Goal: Transaction & Acquisition: Purchase product/service

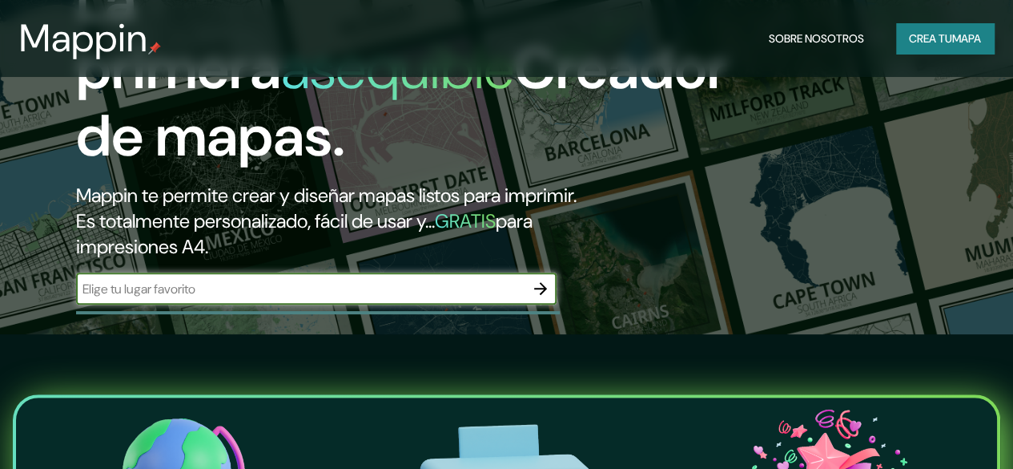
scroll to position [160, 0]
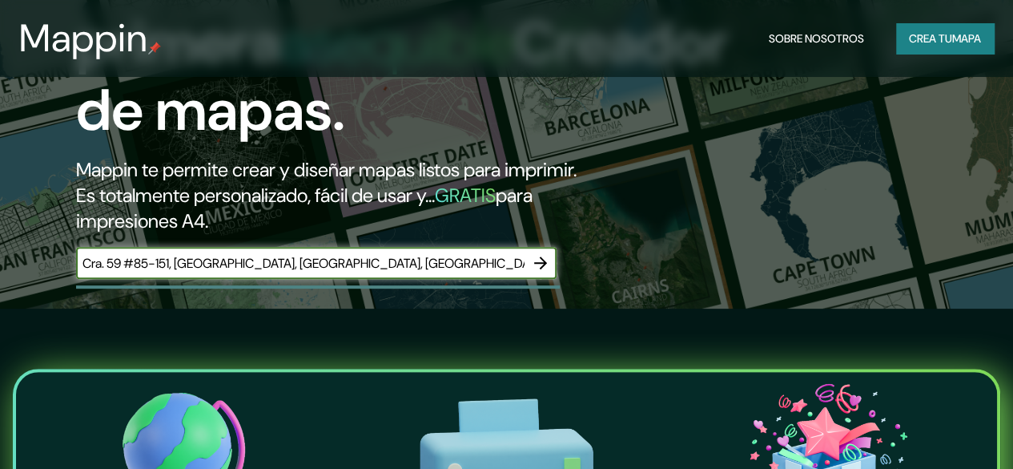
type input "Cra. 59 #85-151, [GEOGRAPHIC_DATA], [GEOGRAPHIC_DATA], [GEOGRAPHIC_DATA]"
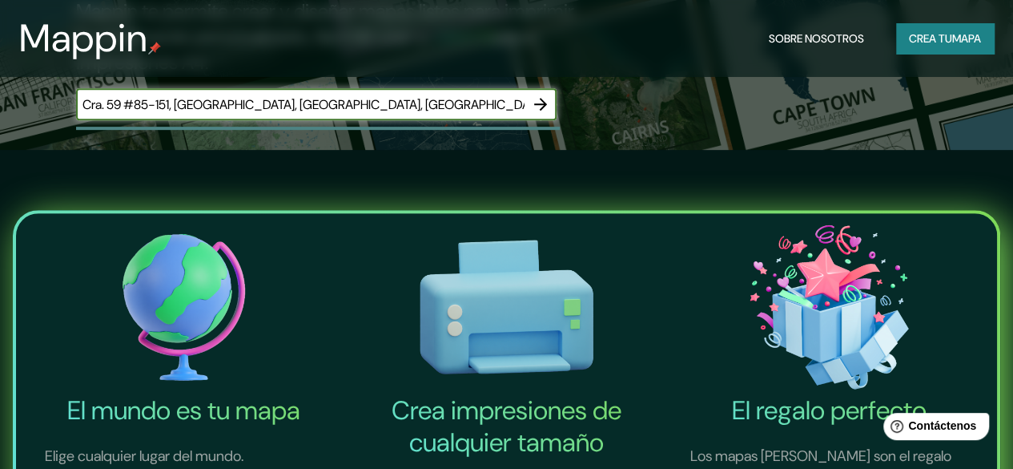
scroll to position [320, 0]
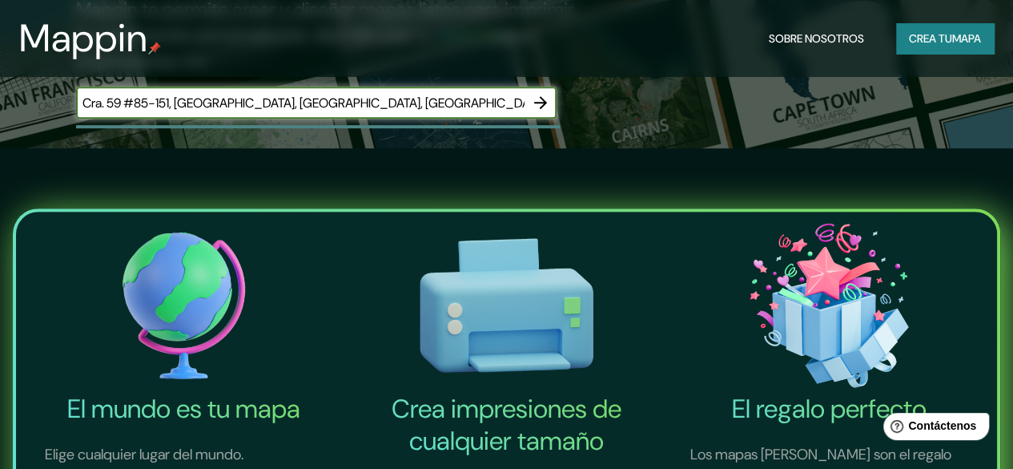
click at [543, 109] on icon "button" at bounding box center [540, 102] width 13 height 13
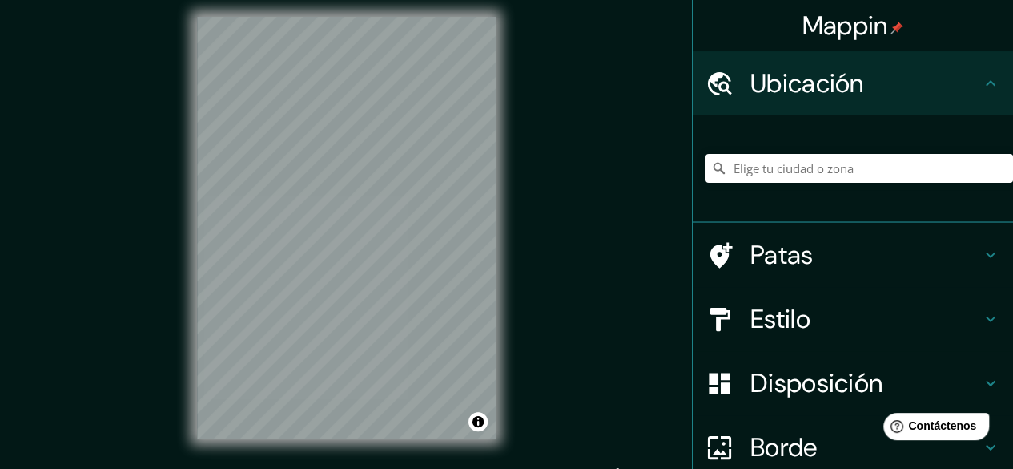
scroll to position [30, 0]
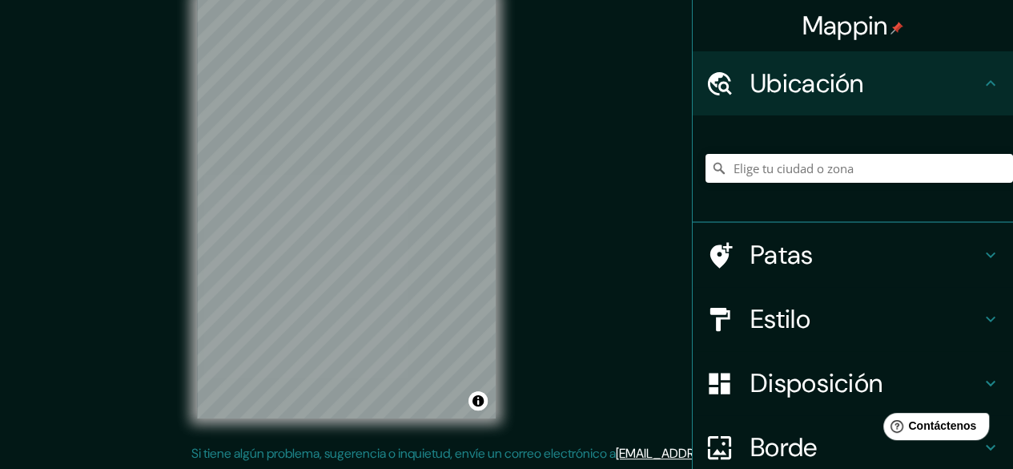
click at [921, 84] on h4 "Ubicación" at bounding box center [865, 83] width 231 height 32
click at [863, 187] on div at bounding box center [860, 168] width 308 height 80
click at [871, 170] on input "Elige tu ciudad o zona" at bounding box center [860, 168] width 308 height 29
click at [948, 170] on input "[GEOGRAPHIC_DATA], [GEOGRAPHIC_DATA], [GEOGRAPHIC_DATA]" at bounding box center [860, 168] width 308 height 29
drag, startPoint x: 944, startPoint y: 171, endPoint x: 799, endPoint y: 164, distance: 145.1
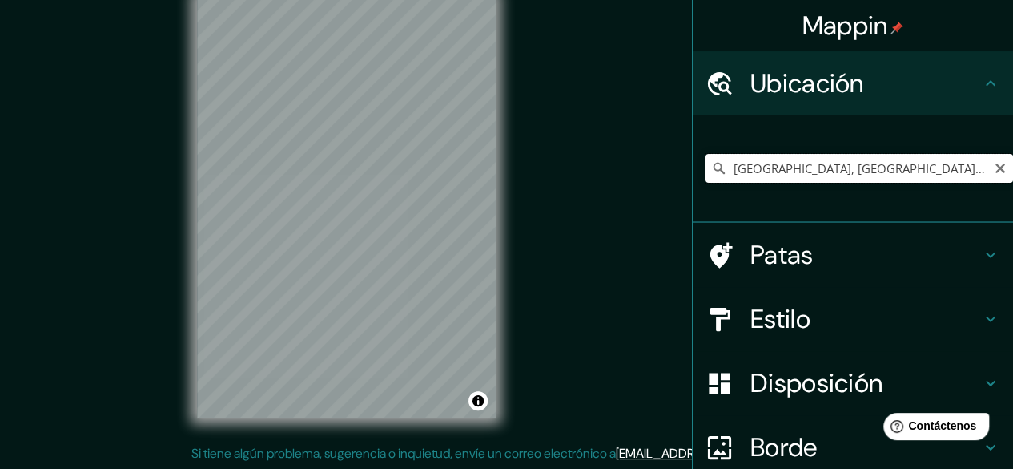
click at [799, 164] on input "[GEOGRAPHIC_DATA], [GEOGRAPHIC_DATA], [GEOGRAPHIC_DATA]" at bounding box center [860, 168] width 308 height 29
drag, startPoint x: 973, startPoint y: 164, endPoint x: 621, endPoint y: 227, distance: 357.9
click at [621, 227] on div "Mappin Ubicación [GEOGRAPHIC_DATA], [GEOGRAPHIC_DATA], [GEOGRAPHIC_DATA] 769000…" at bounding box center [506, 219] width 1013 height 499
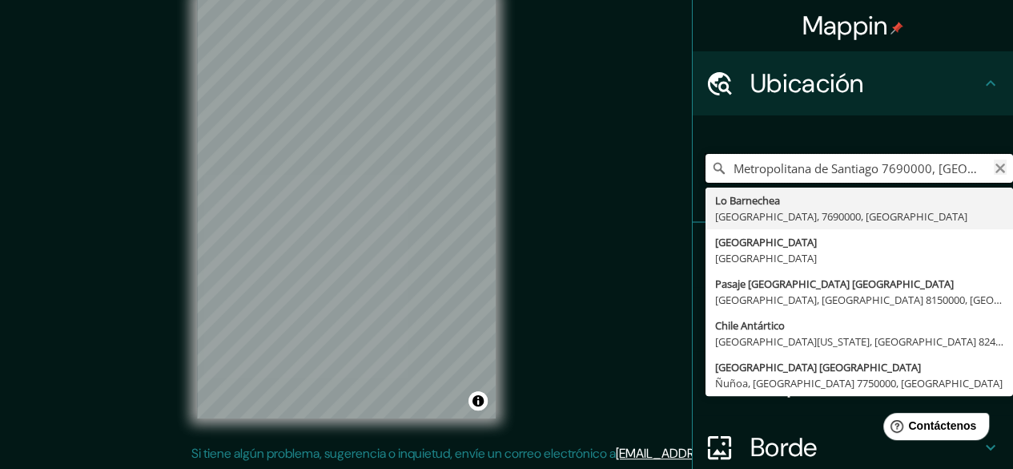
type input "Metropolitana de Santiago 7690000, [GEOGRAPHIC_DATA]"
click at [994, 169] on icon "Claro" at bounding box center [1000, 168] width 13 height 13
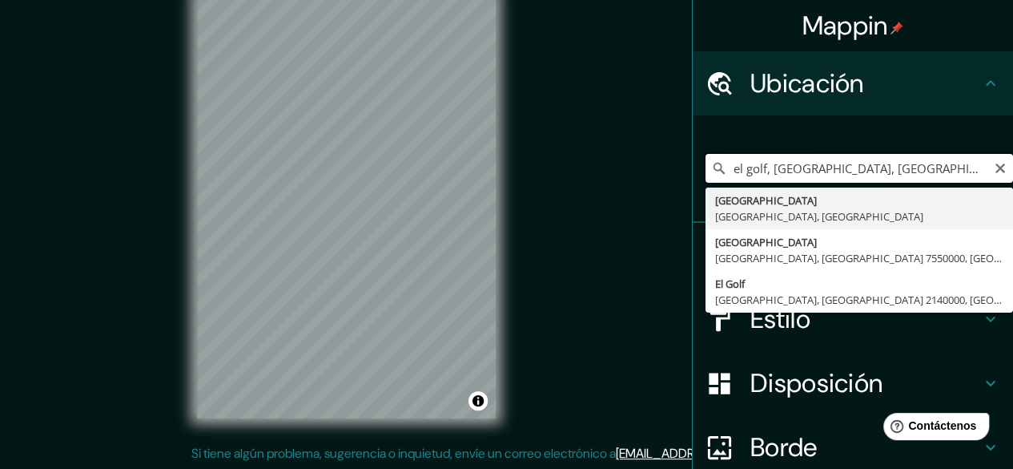
drag, startPoint x: 823, startPoint y: 183, endPoint x: 697, endPoint y: 189, distance: 126.7
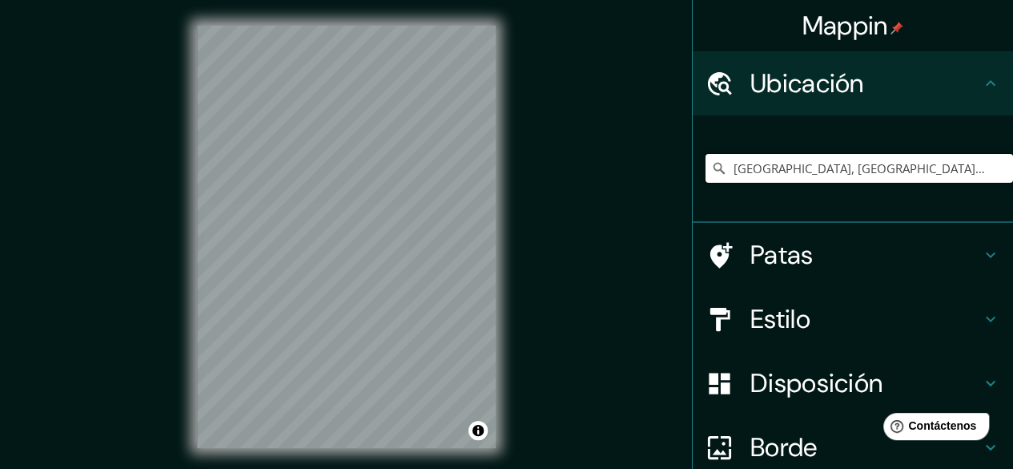
type input "[GEOGRAPHIC_DATA], [GEOGRAPHIC_DATA], [GEOGRAPHIC_DATA]"
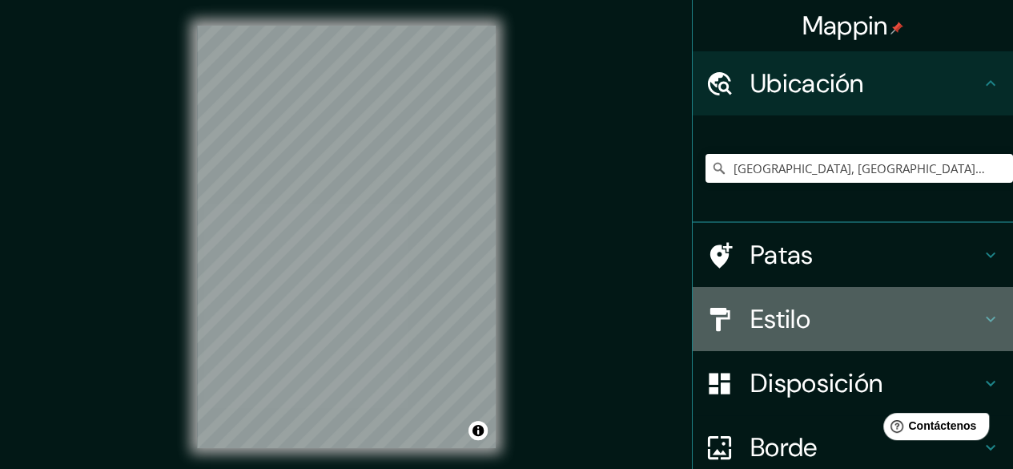
click at [863, 329] on h4 "Estilo" at bounding box center [865, 319] width 231 height 32
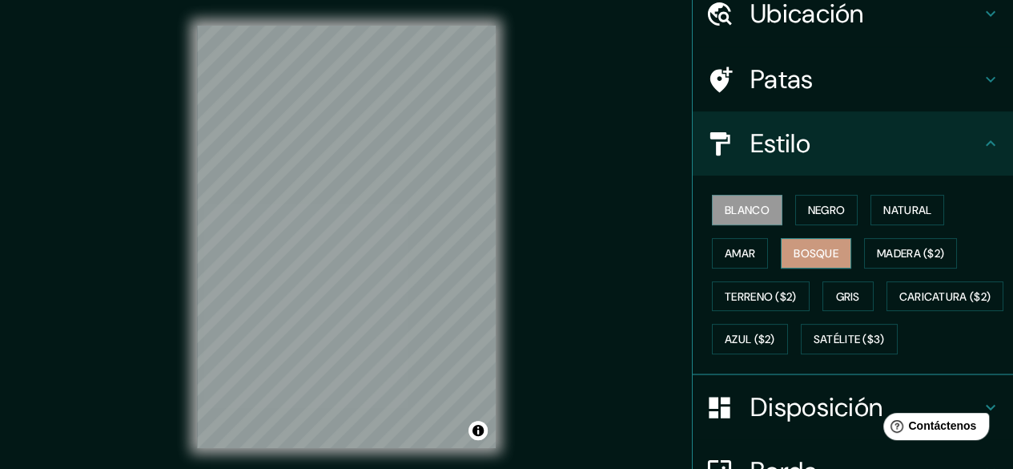
scroll to position [160, 0]
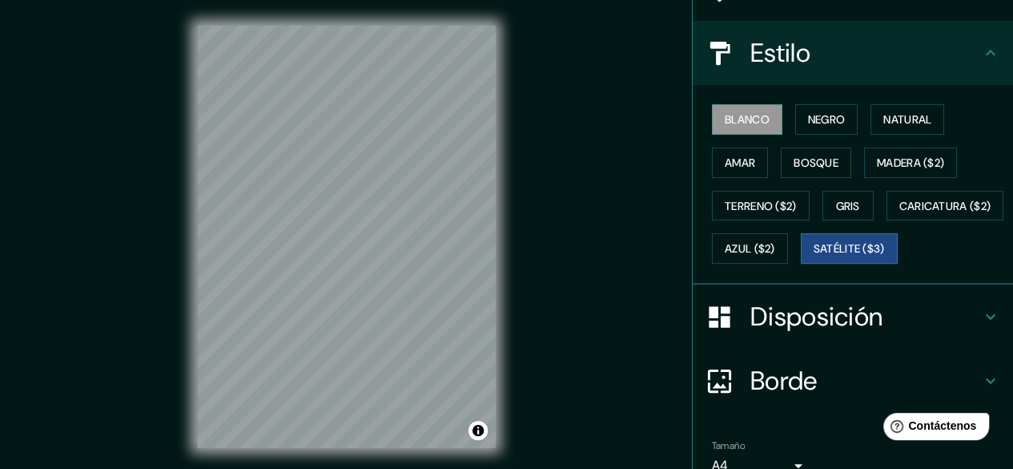
click at [801, 264] on button "Satélite ($3)" at bounding box center [849, 248] width 97 height 30
click at [823, 124] on font "Negro" at bounding box center [827, 119] width 38 height 14
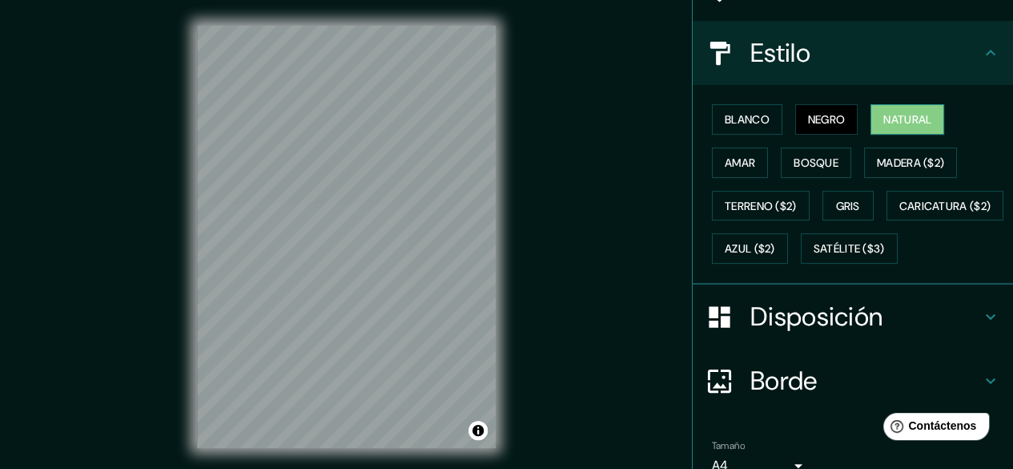
click at [871, 119] on button "Natural" at bounding box center [908, 119] width 74 height 30
click at [737, 156] on font "Amar" at bounding box center [740, 162] width 30 height 14
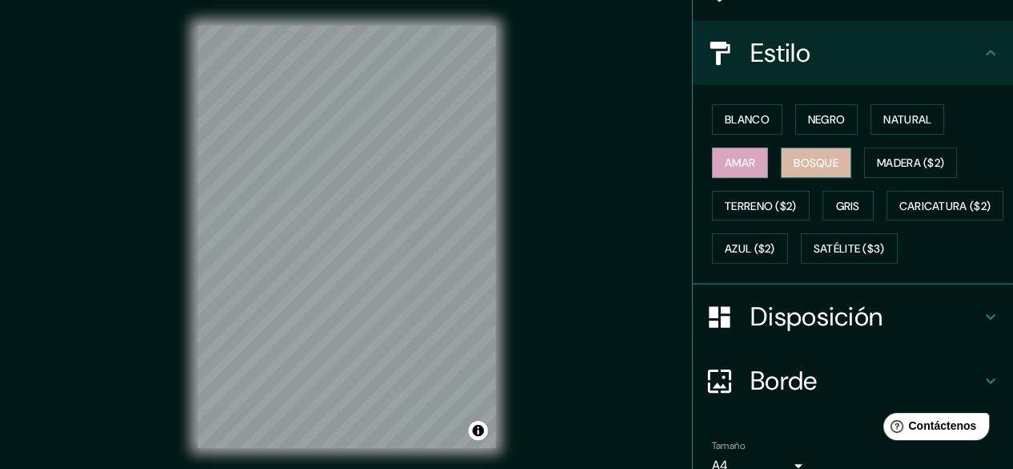
click at [812, 158] on font "Bosque" at bounding box center [816, 162] width 45 height 14
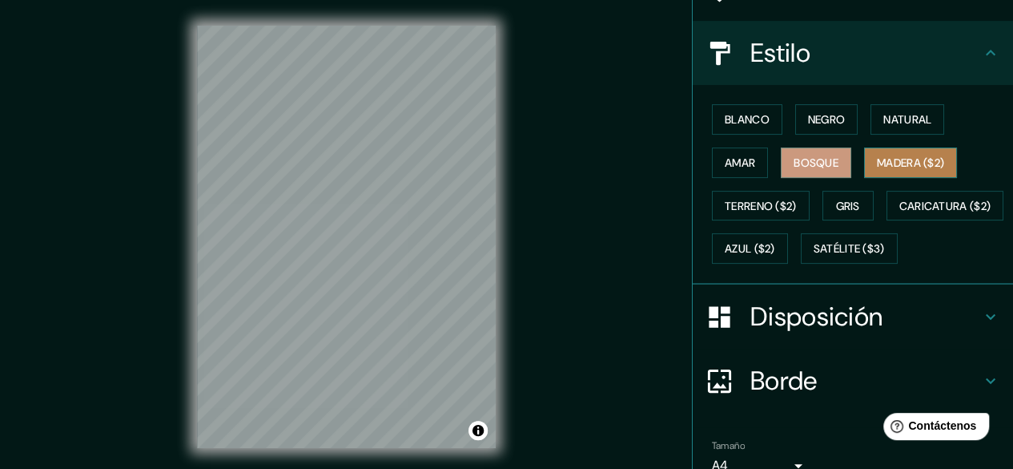
click at [892, 156] on font "Madera ($2)" at bounding box center [910, 162] width 67 height 14
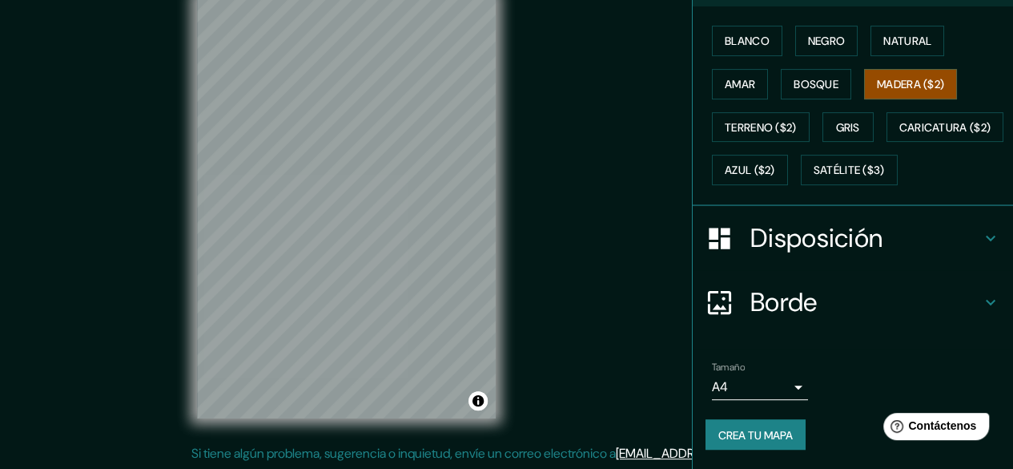
scroll to position [0, 0]
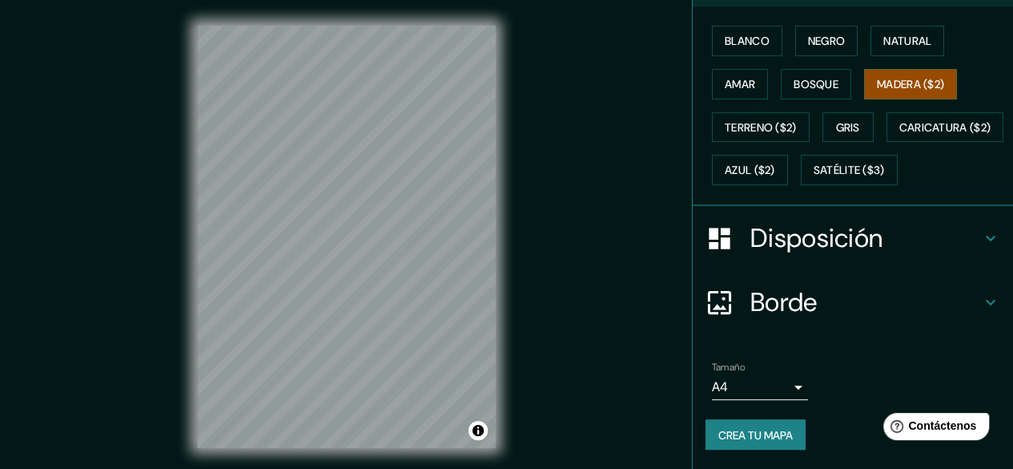
click at [271, 453] on div "© Mapbox © OpenStreetMap Improve this map" at bounding box center [346, 236] width 350 height 473
click at [191, 295] on div "© Mapbox © OpenStreetMap Improve this map" at bounding box center [346, 236] width 350 height 473
click at [603, 468] on html "Mappin Ubicación Barranquilla, [GEOGRAPHIC_DATA], [GEOGRAPHIC_DATA] Patas Estil…" at bounding box center [506, 234] width 1013 height 469
click at [501, 175] on div "© Mapbox © OpenStreetMap Improve this map" at bounding box center [346, 236] width 350 height 473
click at [66, 203] on div "Mappin Ubicación Barranquilla, [GEOGRAPHIC_DATA], [GEOGRAPHIC_DATA] Patas Estil…" at bounding box center [506, 249] width 1013 height 499
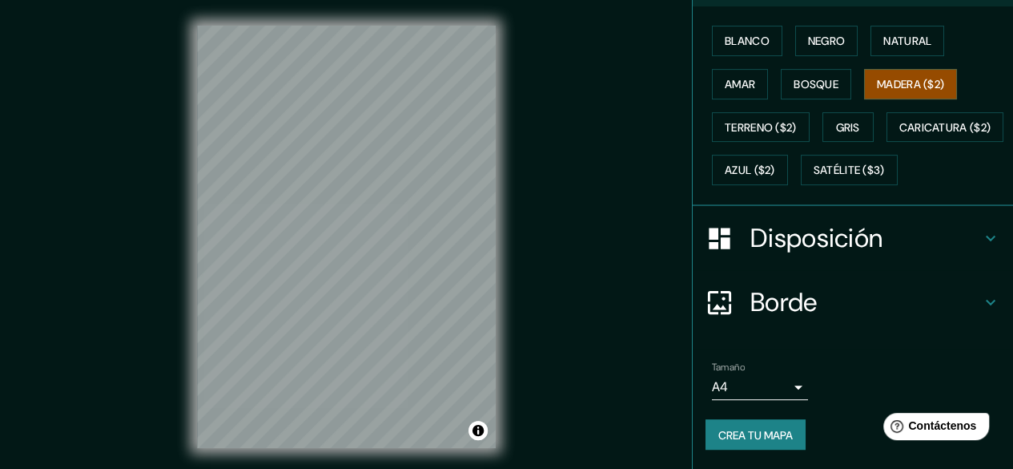
click at [722, 355] on div "Mappin Ubicación Barranquilla, [GEOGRAPHIC_DATA], [GEOGRAPHIC_DATA] Patas Estil…" at bounding box center [506, 249] width 1013 height 499
click at [254, 284] on div at bounding box center [254, 278] width 13 height 13
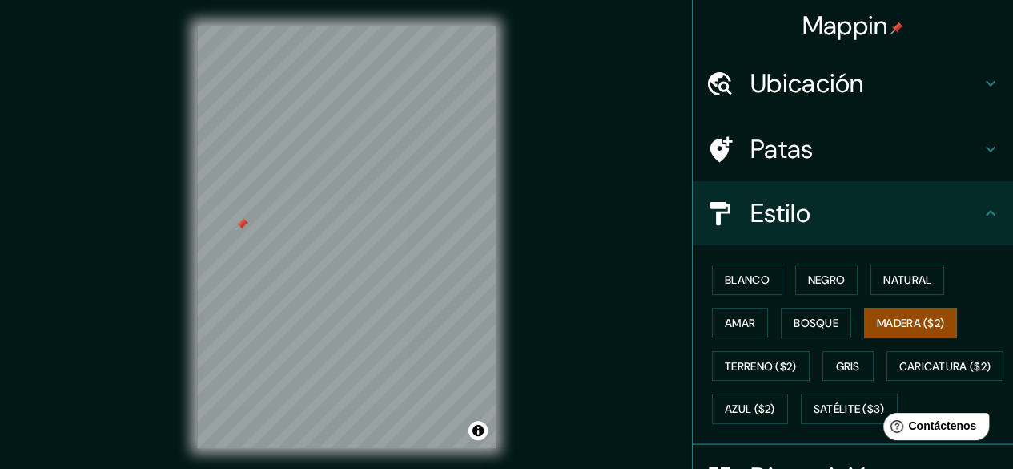
click at [868, 87] on h4 "Ubicación" at bounding box center [865, 83] width 231 height 32
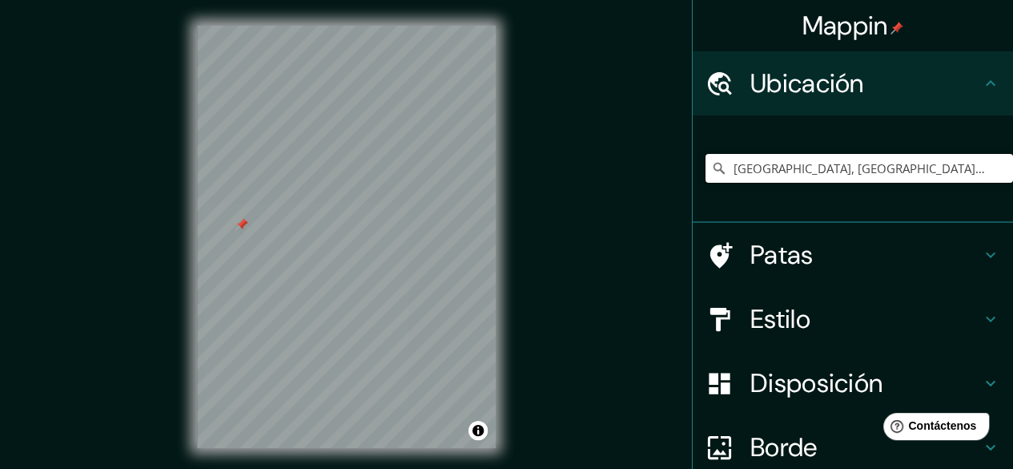
drag, startPoint x: 915, startPoint y: 157, endPoint x: 579, endPoint y: 180, distance: 336.4
click at [579, 180] on div "Mappin Ubicación [GEOGRAPHIC_DATA], [GEOGRAPHIC_DATA], [GEOGRAPHIC_DATA] Patas …" at bounding box center [506, 249] width 1013 height 499
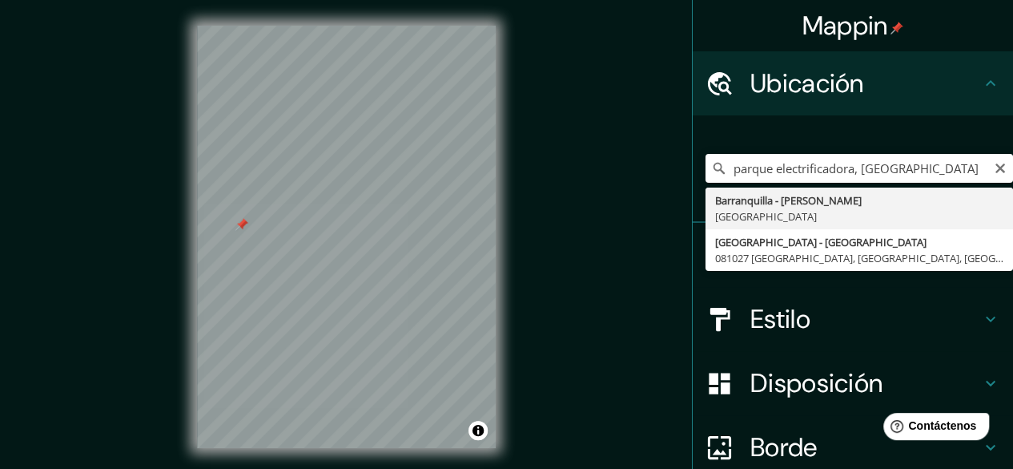
type input "[GEOGRAPHIC_DATA] - [PERSON_NAME][GEOGRAPHIC_DATA], [GEOGRAPHIC_DATA]"
